Goal: Navigation & Orientation: Find specific page/section

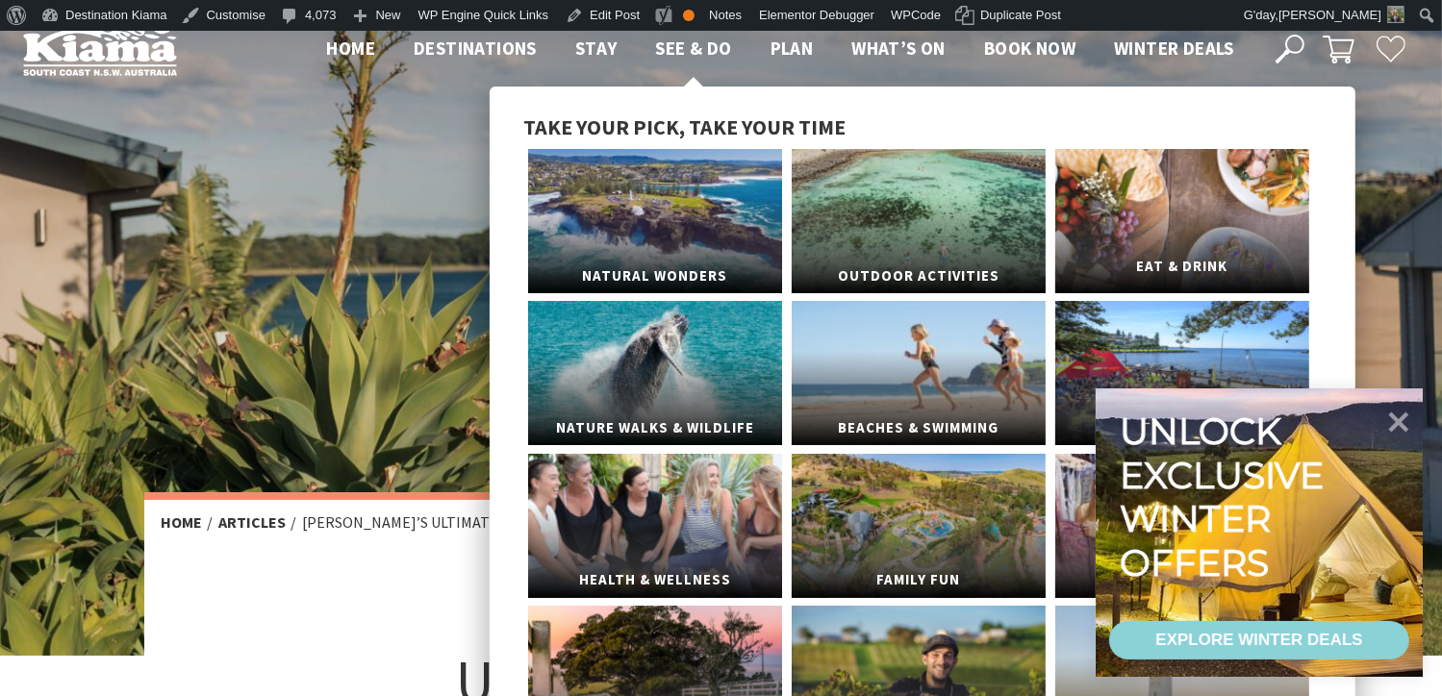
click at [1174, 213] on link "Eat & Drink" at bounding box center [1182, 221] width 254 height 144
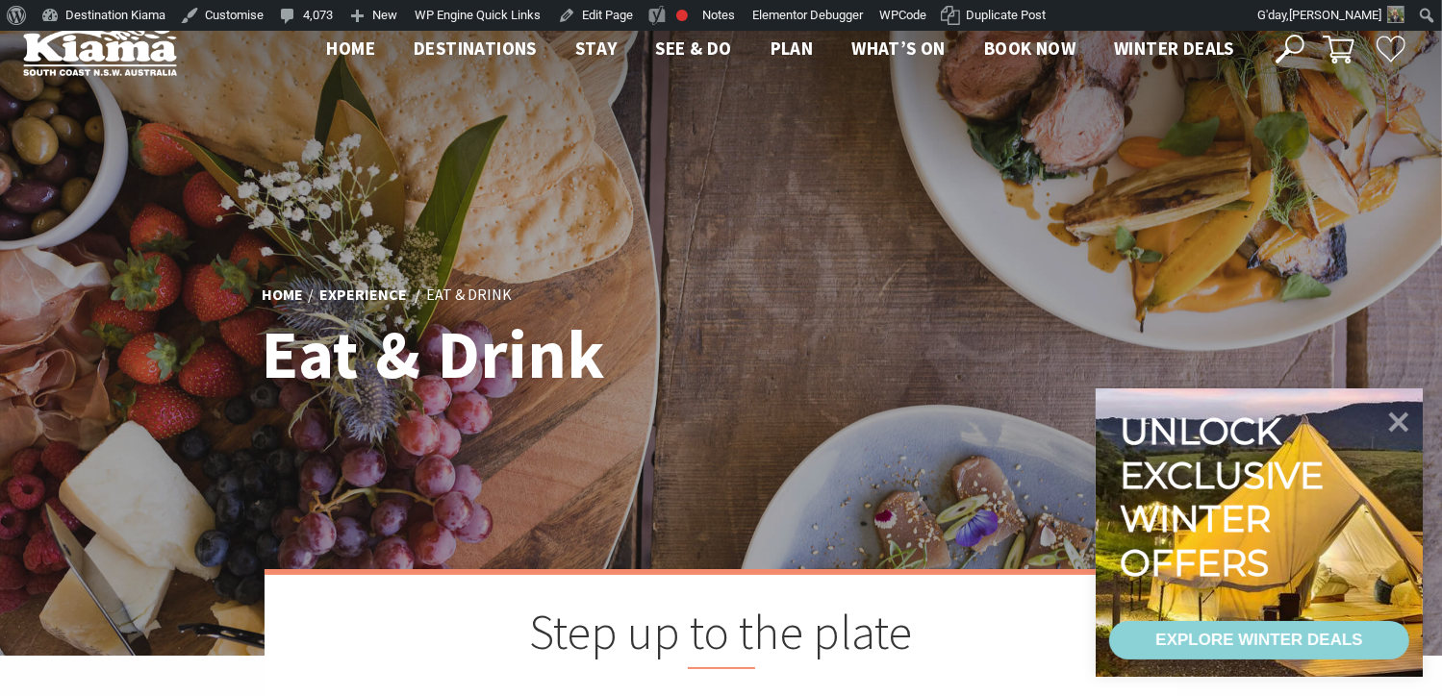
click at [797, 93] on header "Open Nav Close Nav Home Destinations Towns & Villages Kiama Gerringong Gerroa J…" at bounding box center [721, 49] width 1442 height 99
